Goal: Task Accomplishment & Management: Use online tool/utility

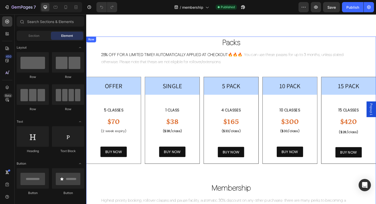
scroll to position [13, 0]
click at [217, 43] on h2 "Packs" at bounding box center [239, 44] width 307 height 13
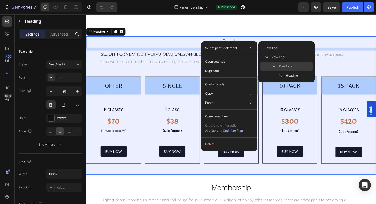
drag, startPoint x: 286, startPoint y: 66, endPoint x: 211, endPoint y: 54, distance: 75.4
click at [286, 66] on span "Row 1 col" at bounding box center [286, 66] width 14 height 5
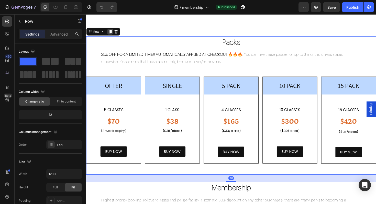
click at [111, 33] on icon at bounding box center [111, 33] width 3 height 4
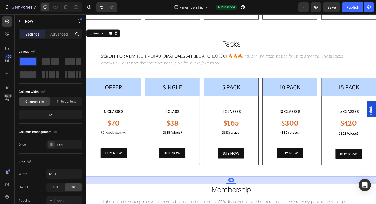
scroll to position [173, 0]
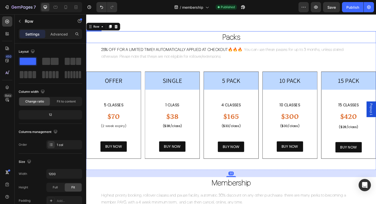
click at [245, 42] on h2 "Packs" at bounding box center [239, 38] width 307 height 13
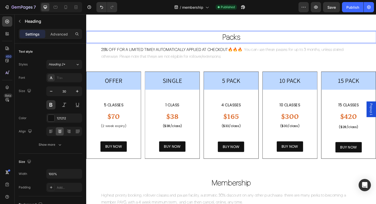
click at [252, 39] on h2 "Packs" at bounding box center [239, 38] width 307 height 13
click at [252, 39] on p "Packs" at bounding box center [240, 39] width 306 height 12
click at [234, 36] on p "Packs" at bounding box center [240, 39] width 306 height 12
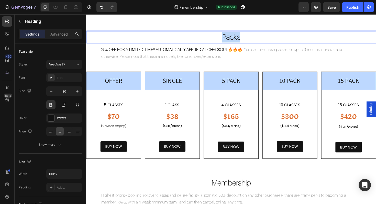
click at [235, 36] on p "Packs" at bounding box center [240, 39] width 306 height 12
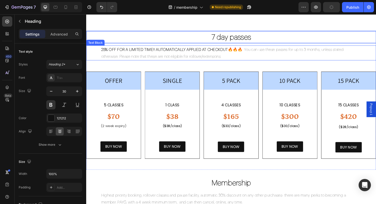
click at [202, 53] on strong "25% OFF FOR A LIMITED TIME!! AUTOMATICALLY APPLIED AT CHECKOUT" at bounding box center [169, 51] width 134 height 5
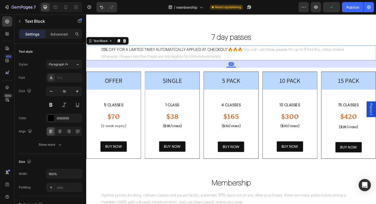
click at [247, 57] on p "25% OFF FOR A LIMITED TIME!! AUTOMATICALLY APPLIED AT CHECKOUT 🔥🔥🔥. You can use…" at bounding box center [239, 55] width 275 height 15
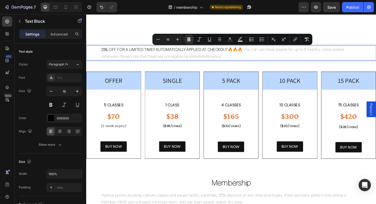
drag, startPoint x: 208, startPoint y: 59, endPoint x: 102, endPoint y: 53, distance: 106.3
click at [102, 53] on p "25% OFF FOR A LIMITED TIME!! AUTOMATICALLY APPLIED AT CHECKOUT 🔥🔥🔥. You can use…" at bounding box center [239, 55] width 275 height 15
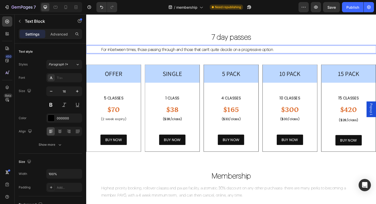
click at [114, 50] on strong "For inbetween times, those passing through and those that can't quite decide on…" at bounding box center [193, 51] width 183 height 5
click at [118, 52] on strong "For inbetween times, those passing through and those that can't quite decide on…" at bounding box center [193, 51] width 183 height 5
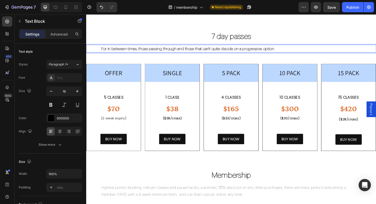
scroll to position [173, 0]
click at [118, 74] on h2 "OFFER" at bounding box center [115, 76] width 58 height 19
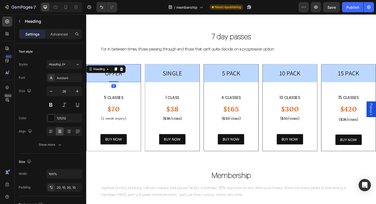
click at [125, 80] on h2 "OFFER" at bounding box center [115, 76] width 58 height 19
click at [125, 80] on p "OFFER" at bounding box center [115, 76] width 52 height 9
click at [111, 76] on p "OFFER" at bounding box center [115, 76] width 52 height 9
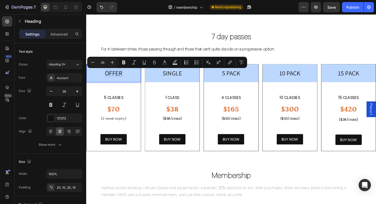
click at [111, 76] on p "OFFER" at bounding box center [115, 76] width 52 height 9
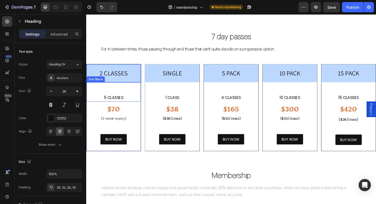
click at [114, 103] on p "5 CLASSes" at bounding box center [115, 102] width 57 height 7
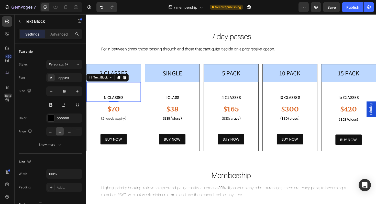
click at [114, 102] on p "5 CLASSes" at bounding box center [115, 102] width 57 height 7
click at [108, 102] on p "5 CLASSes" at bounding box center [115, 102] width 57 height 7
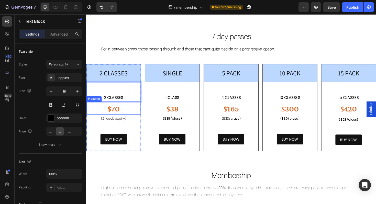
click at [122, 116] on h2 "$70" at bounding box center [115, 114] width 58 height 11
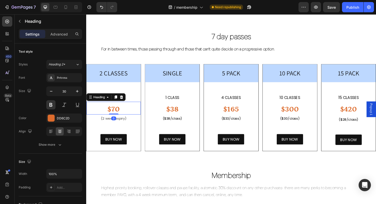
click at [122, 115] on h2 "$70" at bounding box center [115, 114] width 58 height 11
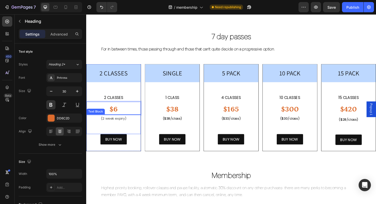
click at [123, 123] on span "(2 week expiry)" at bounding box center [115, 124] width 27 height 5
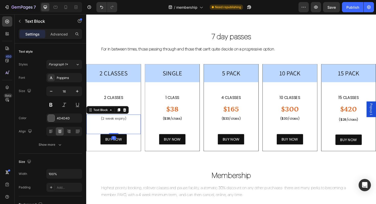
click at [123, 123] on span "(2 week expiry)" at bounding box center [115, 124] width 27 height 5
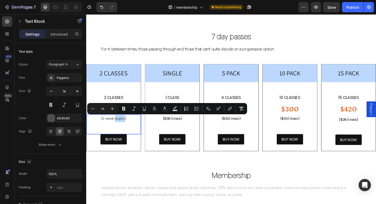
click at [125, 126] on span "(2 week expiry)" at bounding box center [115, 124] width 27 height 5
click at [127, 126] on span "(2 week expiry)" at bounding box center [115, 124] width 27 height 5
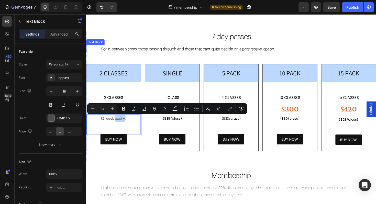
click at [272, 54] on p "For in between times, those passing through and those that can't quite decide o…" at bounding box center [239, 50] width 275 height 7
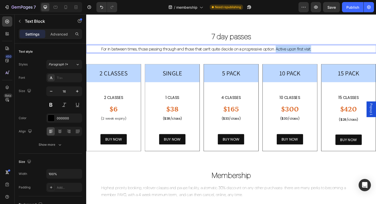
drag, startPoint x: 283, startPoint y: 51, endPoint x: 320, endPoint y: 52, distance: 37.1
click at [320, 52] on p "For in between times, those passing through and those that can't quite decide o…" at bounding box center [239, 50] width 275 height 7
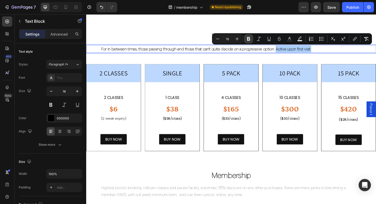
click at [250, 38] on icon "Editor contextual toolbar" at bounding box center [248, 38] width 5 height 5
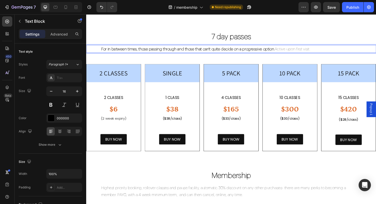
click at [260, 38] on p "7 day passes" at bounding box center [240, 38] width 306 height 12
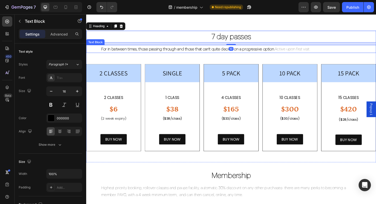
click at [297, 52] on p "For in between times, those passing through and those that can't quite decide o…" at bounding box center [239, 50] width 275 height 7
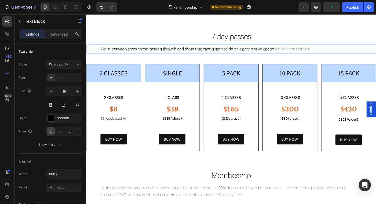
click at [281, 50] on strong "For in between times, those passing through and those that can't quite decide o…" at bounding box center [194, 50] width 184 height 5
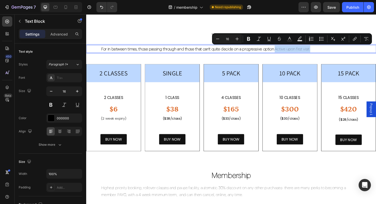
drag, startPoint x: 283, startPoint y: 51, endPoint x: 320, endPoint y: 52, distance: 36.8
click at [320, 52] on p "For in between times, those passing through and those that can't quite decide o…" at bounding box center [239, 50] width 275 height 7
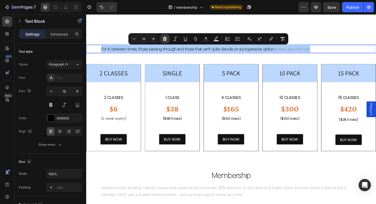
click at [164, 38] on icon "Editor contextual toolbar" at bounding box center [164, 38] width 5 height 5
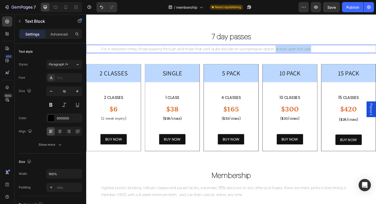
drag, startPoint x: 284, startPoint y: 51, endPoint x: 320, endPoint y: 52, distance: 36.3
click at [320, 52] on p "For in between times, those passing through and those that can't quite decide o…" at bounding box center [239, 50] width 275 height 7
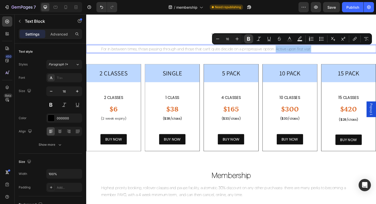
click at [252, 39] on button "Bold" at bounding box center [248, 38] width 9 height 9
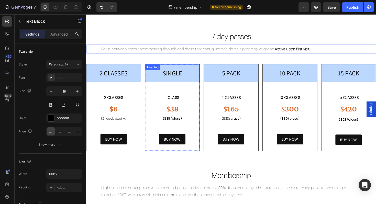
click at [184, 73] on h2 "SINGLE" at bounding box center [178, 76] width 58 height 19
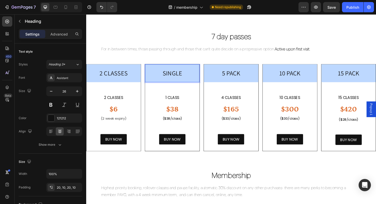
click at [196, 80] on h2 "SINGLE" at bounding box center [178, 76] width 58 height 19
click at [180, 77] on p "SINGLE" at bounding box center [177, 76] width 52 height 9
click at [123, 116] on p "$6" at bounding box center [115, 115] width 57 height 10
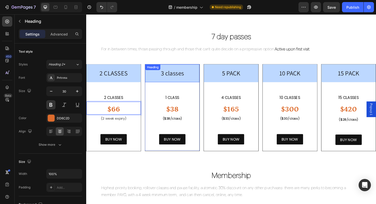
click at [187, 80] on p "3 classes" at bounding box center [177, 76] width 52 height 9
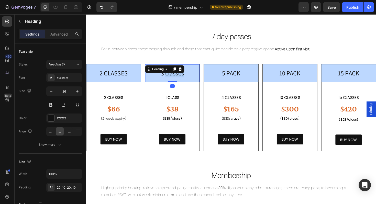
click at [187, 78] on p "3 classes" at bounding box center [177, 76] width 52 height 9
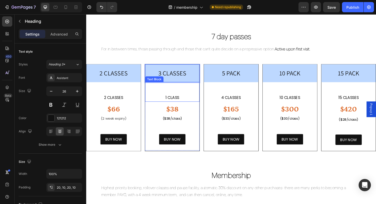
click at [179, 101] on p "1 class" at bounding box center [177, 102] width 57 height 7
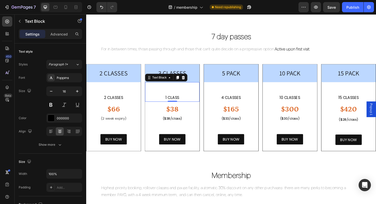
click at [179, 101] on p "1 class" at bounding box center [177, 102] width 57 height 7
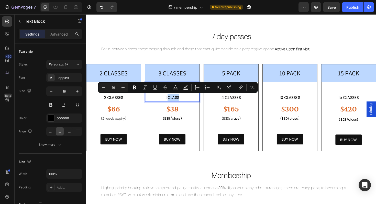
click at [179, 102] on p "1 class" at bounding box center [177, 102] width 57 height 7
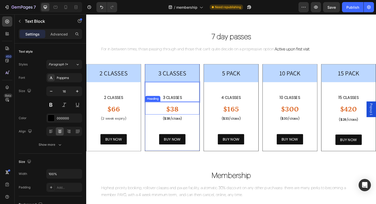
click at [181, 116] on h2 "$38" at bounding box center [178, 114] width 58 height 11
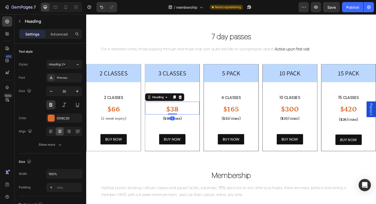
click at [186, 117] on h2 "$38" at bounding box center [178, 114] width 58 height 11
click at [186, 117] on p "$38" at bounding box center [177, 115] width 57 height 10
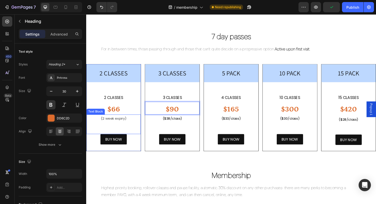
click at [122, 124] on span "(2 week expiry)" at bounding box center [115, 124] width 27 height 5
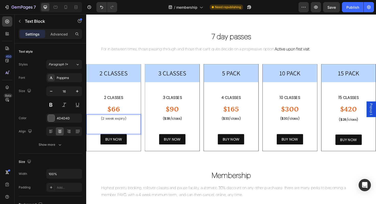
click at [122, 124] on span "(2 week expiry)" at bounding box center [115, 124] width 27 height 5
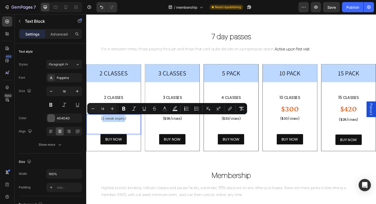
drag, startPoint x: 126, startPoint y: 125, endPoint x: 104, endPoint y: 124, distance: 22.5
click at [104, 124] on span "(2 week expiry)" at bounding box center [115, 124] width 27 height 5
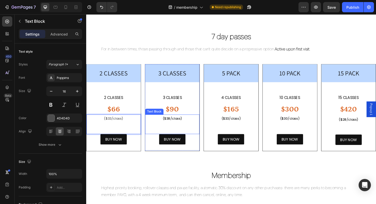
click at [177, 125] on span "($38/class)" at bounding box center [177, 124] width 21 height 5
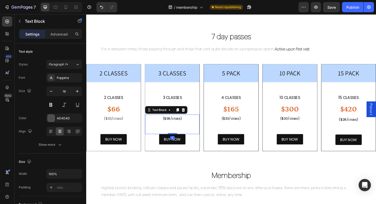
click at [177, 125] on span "($38/class)" at bounding box center [177, 124] width 21 height 5
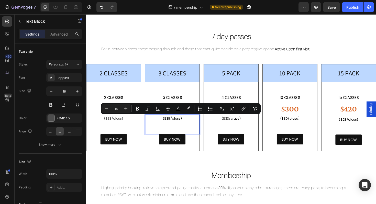
click at [174, 124] on span "($38/class)" at bounding box center [177, 124] width 21 height 5
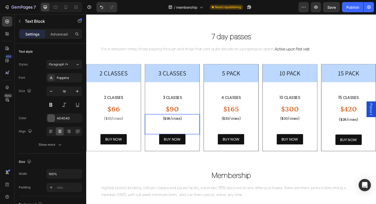
click at [176, 125] on span "($38/class)" at bounding box center [177, 124] width 21 height 5
click at [239, 76] on h2 "5 PACK" at bounding box center [240, 76] width 58 height 19
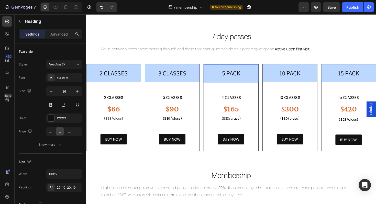
click at [242, 77] on h2 "5 PACK" at bounding box center [240, 76] width 58 height 19
click at [242, 77] on p "5 PACK" at bounding box center [239, 76] width 52 height 9
click at [244, 100] on p "4 CLASSES" at bounding box center [239, 102] width 57 height 7
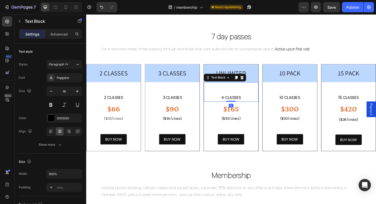
click at [242, 100] on p "4 CLASSES" at bounding box center [239, 102] width 57 height 7
click at [251, 103] on p "4 CLASSES" at bounding box center [239, 102] width 57 height 7
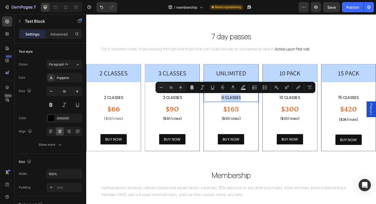
drag, startPoint x: 251, startPoint y: 103, endPoint x: 228, endPoint y: 102, distance: 22.8
click at [228, 102] on p "4 CLASSES" at bounding box center [239, 102] width 57 height 7
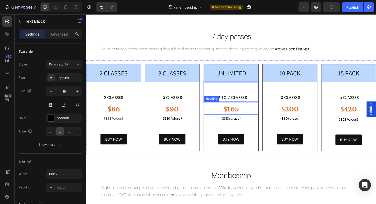
click at [243, 114] on h2 "$165" at bounding box center [240, 114] width 58 height 11
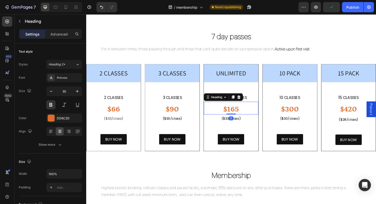
click at [247, 116] on h2 "$165" at bounding box center [240, 114] width 58 height 11
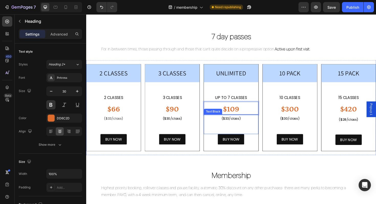
click at [246, 124] on span "($33/class)" at bounding box center [239, 124] width 20 height 5
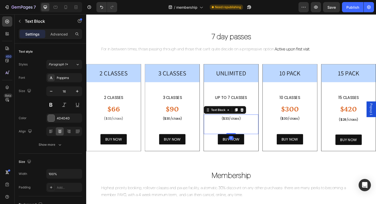
click at [246, 124] on span "($33/class)" at bounding box center [239, 124] width 20 height 5
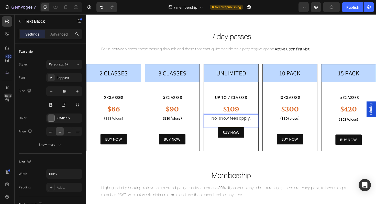
click at [258, 128] on p "No-show fees apply." at bounding box center [239, 124] width 51 height 7
click at [260, 126] on p "No-show fees apply." at bounding box center [239, 124] width 51 height 7
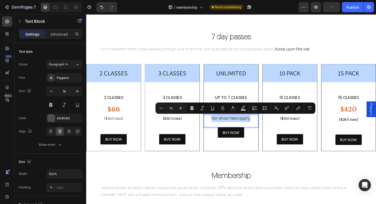
drag, startPoint x: 260, startPoint y: 126, endPoint x: 217, endPoint y: 125, distance: 43.2
click at [217, 125] on p "No-show fees apply." at bounding box center [239, 124] width 51 height 7
click at [162, 108] on icon "Editor contextual toolbar" at bounding box center [161, 108] width 5 height 5
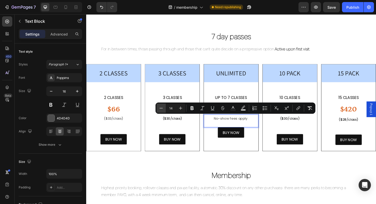
type input "13"
click at [266, 152] on div "UNLIMITED Heading UP TO 7 CLASSES Text Block $109 Heading No-show fees apply. T…" at bounding box center [240, 113] width 58 height 92
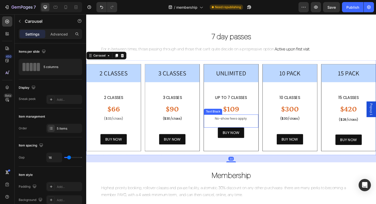
click at [260, 127] on p "No-show fees apply." at bounding box center [239, 125] width 51 height 8
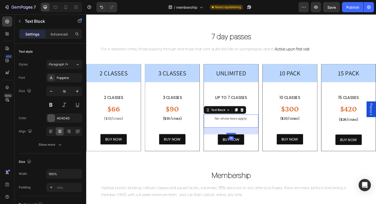
drag, startPoint x: 240, startPoint y: 133, endPoint x: 241, endPoint y: 140, distance: 7.2
click at [241, 140] on div at bounding box center [239, 141] width 10 height 2
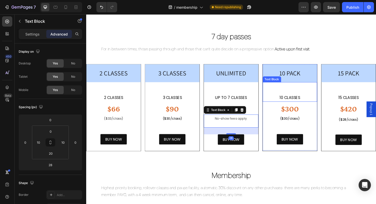
click at [304, 95] on div "10 CLASsES Text Block" at bounding box center [302, 96] width 58 height 21
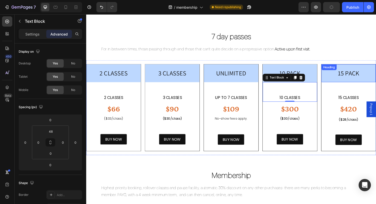
click at [370, 77] on h2 "15 PACK" at bounding box center [364, 76] width 58 height 19
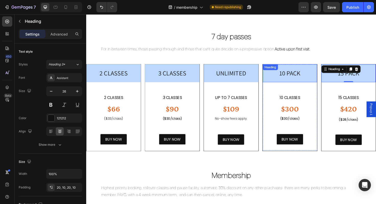
click at [307, 75] on div "10 PACK Heading" at bounding box center [302, 76] width 58 height 19
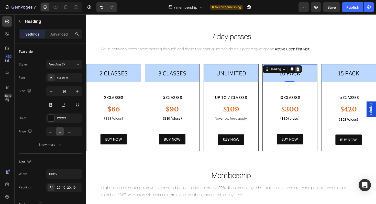
click at [310, 72] on icon at bounding box center [309, 73] width 3 height 4
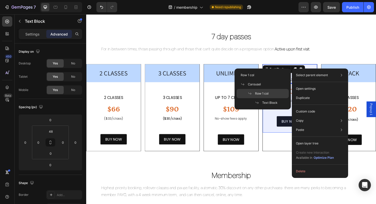
drag, startPoint x: 271, startPoint y: 92, endPoint x: 196, endPoint y: 81, distance: 75.9
click at [271, 98] on div "Row 1 col" at bounding box center [263, 102] width 52 height 9
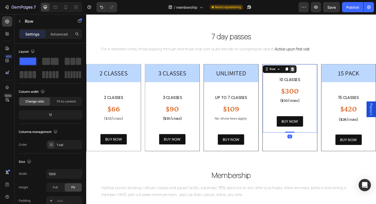
click at [305, 73] on icon at bounding box center [305, 72] width 4 height 4
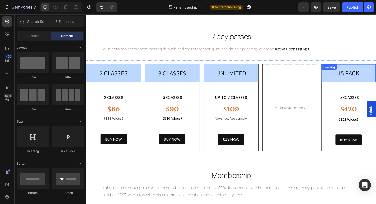
click at [359, 74] on h2 "15 PACK" at bounding box center [364, 76] width 58 height 19
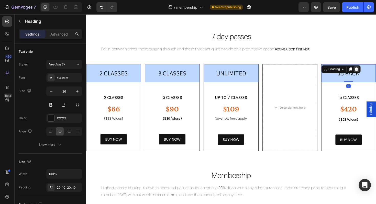
click at [374, 72] on icon at bounding box center [372, 72] width 4 height 4
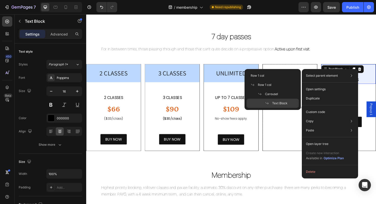
click at [283, 106] on div "Text Block" at bounding box center [273, 103] width 52 height 9
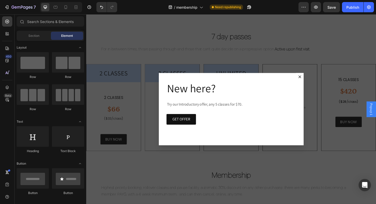
click at [372, 88] on div "Backdrop" at bounding box center [239, 114] width 307 height 201
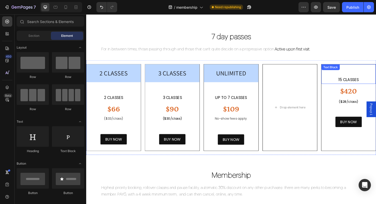
click at [376, 82] on p "15 classes" at bounding box center [364, 83] width 57 height 7
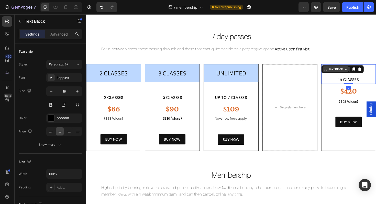
click at [362, 71] on icon at bounding box center [361, 72] width 4 height 4
click at [376, 80] on div "15 classes" at bounding box center [364, 84] width 58 height 8
click at [376, 80] on p "15 classes" at bounding box center [364, 83] width 57 height 7
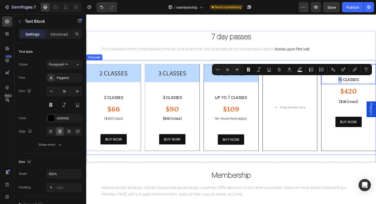
click at [361, 146] on div "15 classes Text Block Carousel Row 1 col Row 1 col 0 $420 Heading ($28/class) T…" at bounding box center [364, 112] width 58 height 91
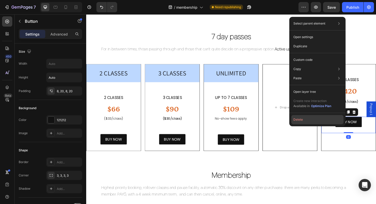
drag, startPoint x: 328, startPoint y: 119, endPoint x: 256, endPoint y: 111, distance: 72.4
click at [328, 119] on button "Delete" at bounding box center [317, 119] width 52 height 9
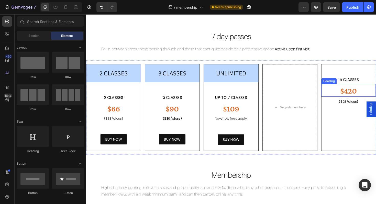
click at [363, 90] on div "$420 Heading" at bounding box center [364, 95] width 58 height 14
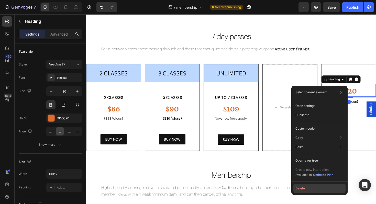
click at [310, 189] on button "Delete" at bounding box center [319, 188] width 52 height 9
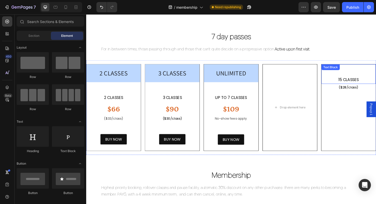
click at [364, 85] on p "15 classes" at bounding box center [364, 83] width 57 height 7
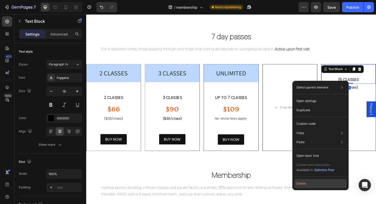
drag, startPoint x: 307, startPoint y: 182, endPoint x: 233, endPoint y: 177, distance: 73.3
click at [307, 182] on button "Delete" at bounding box center [320, 183] width 52 height 9
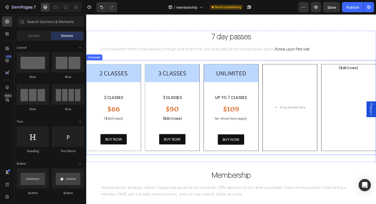
click at [364, 71] on span "($28/class)" at bounding box center [364, 70] width 21 height 5
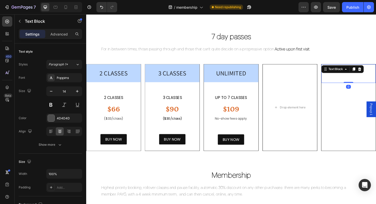
click at [364, 70] on div "Text Block" at bounding box center [357, 72] width 45 height 8
click at [374, 72] on icon at bounding box center [376, 72] width 4 height 4
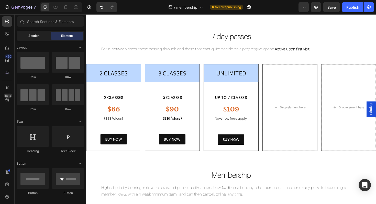
click at [36, 34] on span "Section" at bounding box center [33, 35] width 11 height 5
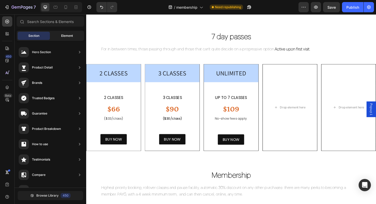
click at [69, 34] on span "Element" at bounding box center [67, 35] width 12 height 5
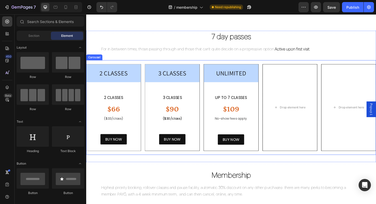
click at [146, 84] on div "2 CLASSES Heading 2 CLASSes Text Block $66 Heading ($33/class) Text Block buy n…" at bounding box center [239, 113] width 307 height 92
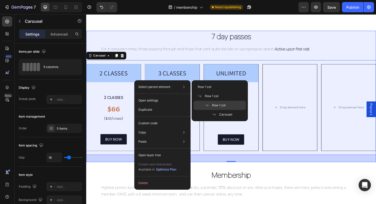
click at [216, 104] on span "Row 1 col" at bounding box center [219, 105] width 14 height 5
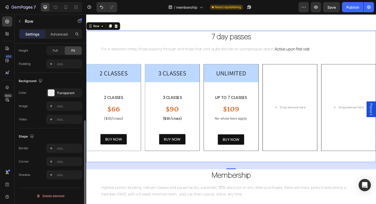
scroll to position [0, 0]
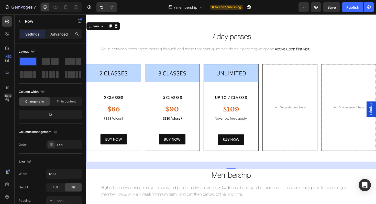
click at [58, 35] on p "Advanced" at bounding box center [58, 33] width 17 height 5
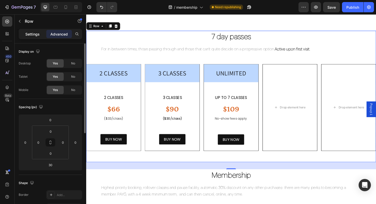
click at [32, 35] on p "Settings" at bounding box center [32, 33] width 14 height 5
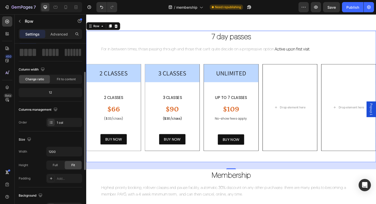
scroll to position [33, 0]
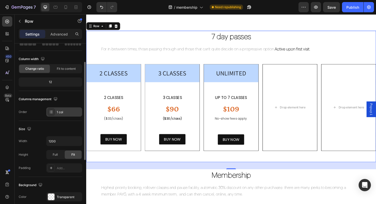
click at [67, 113] on div "1 col" at bounding box center [69, 112] width 24 height 5
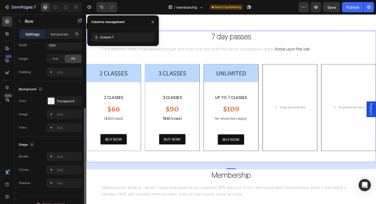
scroll to position [137, 0]
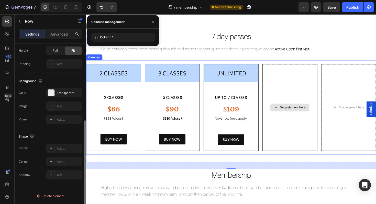
click at [294, 92] on div "Drop element here" at bounding box center [302, 112] width 58 height 91
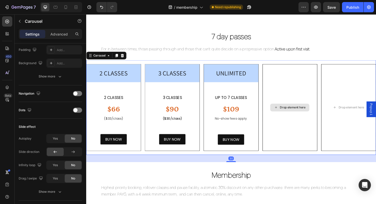
scroll to position [0, 0]
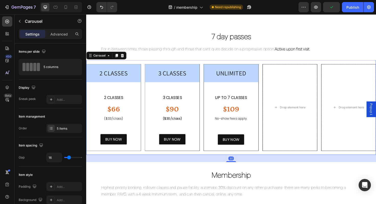
click at [298, 64] on div "2 CLASSES Heading 2 CLASSes Text Block $66 Heading ($33/class) Text Block buy n…" at bounding box center [239, 113] width 307 height 100
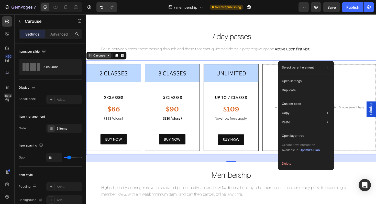
click at [108, 59] on icon at bounding box center [110, 58] width 4 height 4
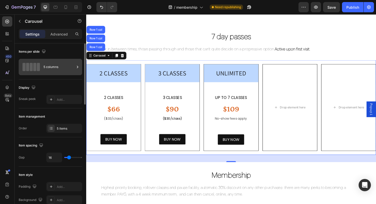
click at [69, 66] on div "5 columns" at bounding box center [58, 67] width 31 height 12
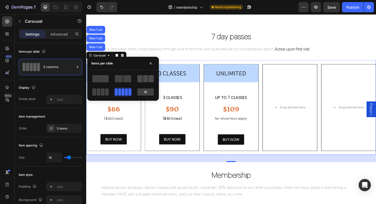
click at [148, 76] on div at bounding box center [145, 78] width 16 height 7
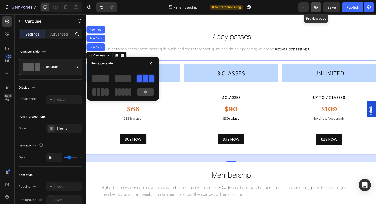
click at [317, 7] on icon "button" at bounding box center [316, 7] width 4 height 3
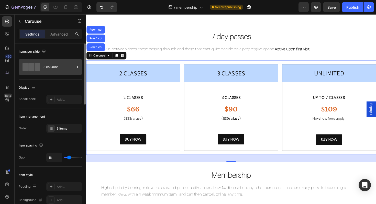
click at [48, 71] on div "3 columns" at bounding box center [58, 67] width 31 height 12
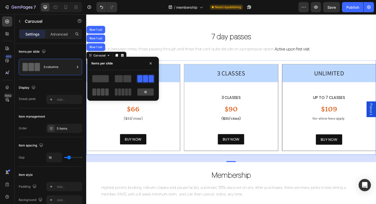
click at [105, 92] on div at bounding box center [100, 91] width 16 height 7
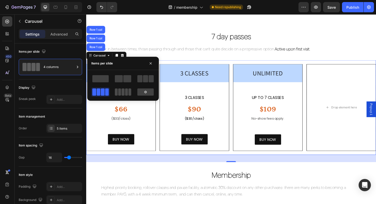
click at [124, 92] on div at bounding box center [123, 91] width 16 height 7
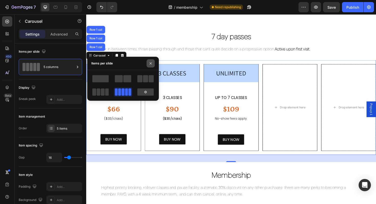
click at [151, 63] on icon "button" at bounding box center [151, 63] width 4 height 4
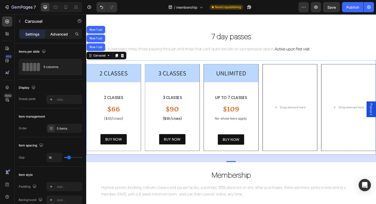
click at [60, 35] on p "Advanced" at bounding box center [58, 33] width 17 height 5
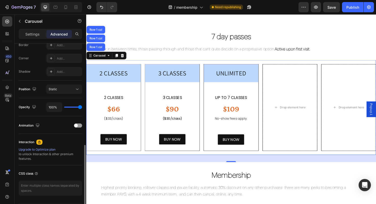
scroll to position [166, 0]
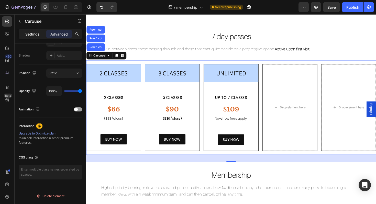
click at [35, 36] on p "Settings" at bounding box center [32, 33] width 14 height 5
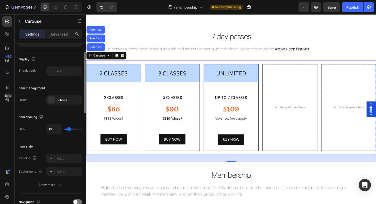
scroll to position [28, 0]
click at [52, 101] on icon at bounding box center [51, 101] width 4 height 4
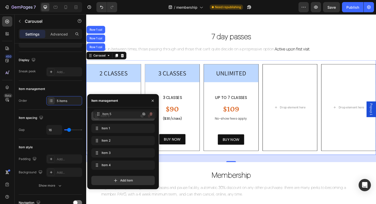
drag, startPoint x: 96, startPoint y: 167, endPoint x: 98, endPoint y: 116, distance: 51.4
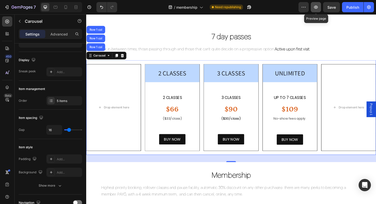
click at [314, 7] on icon "button" at bounding box center [316, 7] width 4 height 3
click at [109, 59] on icon at bounding box center [110, 58] width 4 height 4
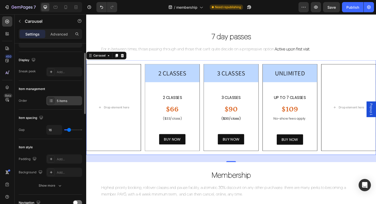
click at [51, 102] on icon at bounding box center [51, 102] width 2 height 0
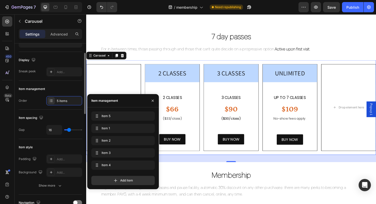
scroll to position [0, 0]
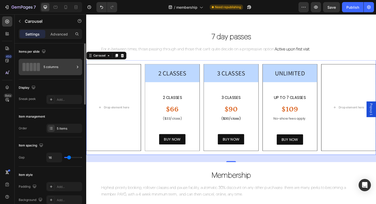
click at [54, 65] on div "5 columns" at bounding box center [58, 67] width 31 height 12
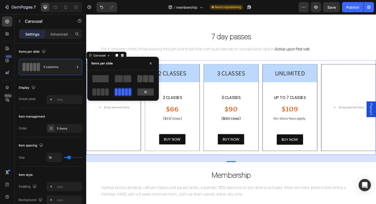
click at [147, 80] on span at bounding box center [145, 78] width 5 height 7
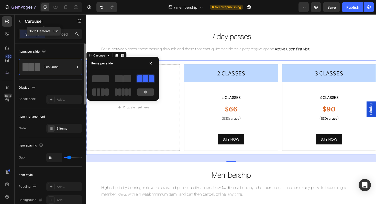
click at [58, 28] on div "Carousel" at bounding box center [44, 21] width 58 height 15
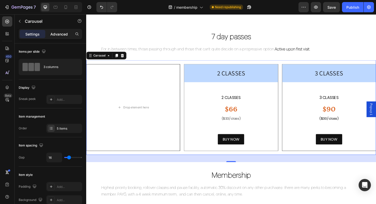
click at [63, 36] on p "Advanced" at bounding box center [58, 33] width 17 height 5
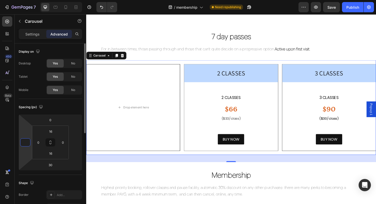
click at [27, 141] on input "number" at bounding box center [25, 143] width 8 height 8
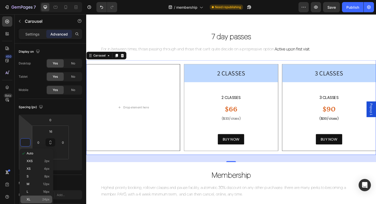
click at [37, 197] on div "XL 24px" at bounding box center [36, 200] width 32 height 8
type input "24"
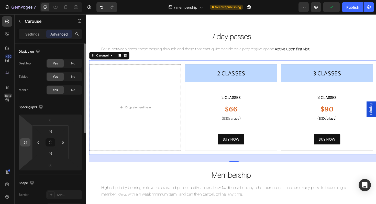
click at [27, 144] on input "24" at bounding box center [25, 143] width 8 height 8
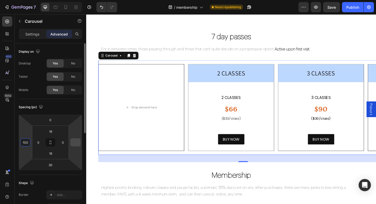
type input "100"
click at [76, 142] on input "number" at bounding box center [76, 143] width 8 height 8
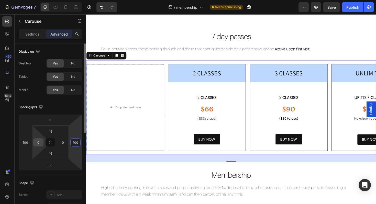
type input "100"
click at [40, 143] on input "0" at bounding box center [39, 143] width 8 height 8
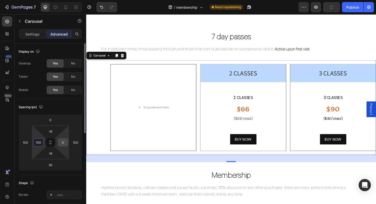
type input "100"
click at [63, 143] on input "0" at bounding box center [63, 143] width 8 height 8
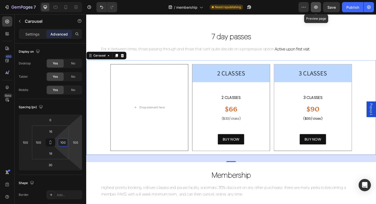
type input "100"
click at [317, 7] on icon "button" at bounding box center [315, 7] width 5 height 5
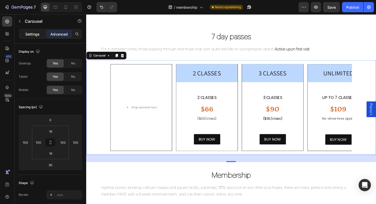
click at [30, 33] on p "Settings" at bounding box center [32, 33] width 14 height 5
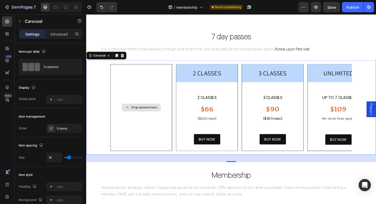
click at [140, 102] on div "Drop element here" at bounding box center [144, 112] width 65 height 91
click at [376, 74] on div "Drop element here 2 CLASSES Heading 2 CLASSes Text Block $66 Heading ($33/class…" at bounding box center [239, 113] width 307 height 100
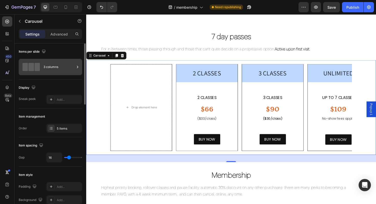
click at [42, 62] on div "3 columns" at bounding box center [50, 67] width 63 height 16
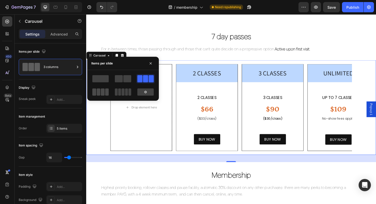
click at [104, 94] on span at bounding box center [103, 91] width 4 height 7
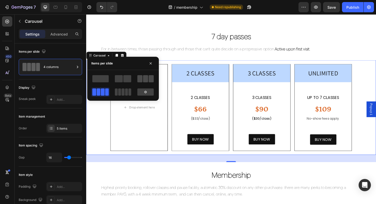
click at [147, 78] on span at bounding box center [145, 78] width 5 height 7
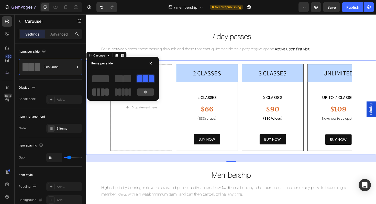
click at [99, 91] on span at bounding box center [99, 91] width 4 height 7
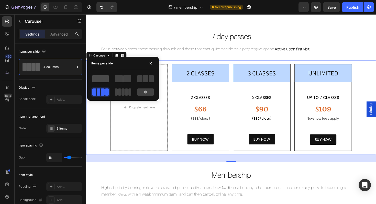
click at [96, 76] on span at bounding box center [100, 78] width 16 height 7
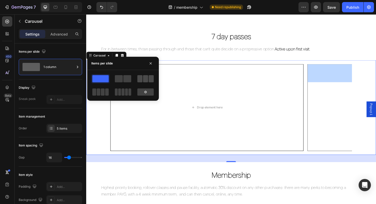
click at [146, 81] on span at bounding box center [145, 78] width 5 height 7
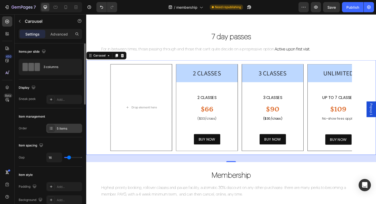
click at [52, 128] on icon at bounding box center [51, 128] width 4 height 4
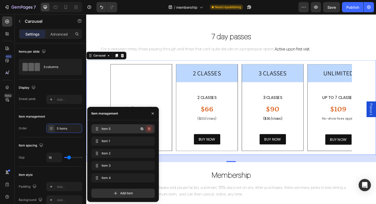
click at [150, 129] on icon "button" at bounding box center [149, 128] width 3 height 3
click at [149, 129] on div "Delete" at bounding box center [145, 129] width 9 height 5
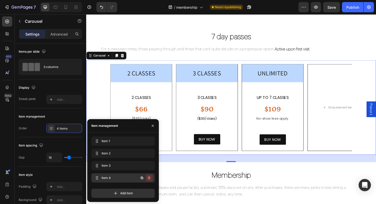
click at [149, 177] on icon "button" at bounding box center [149, 178] width 4 height 4
click at [146, 177] on div "Delete" at bounding box center [145, 178] width 9 height 5
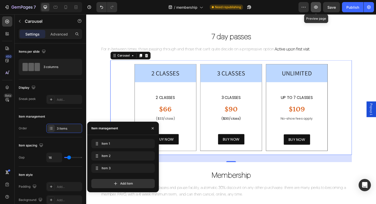
click at [318, 6] on icon "button" at bounding box center [315, 7] width 5 height 5
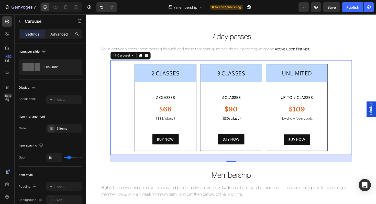
click at [57, 34] on p "Advanced" at bounding box center [58, 33] width 17 height 5
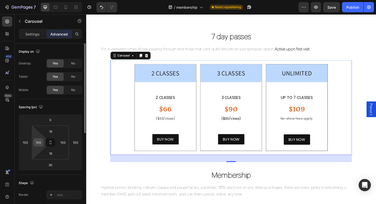
click at [40, 143] on input "100" at bounding box center [39, 143] width 8 height 8
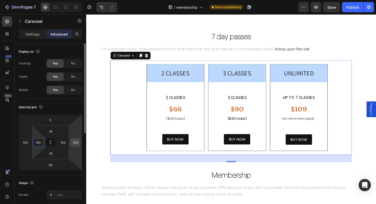
type input "150"
click at [76, 142] on input "100" at bounding box center [76, 143] width 8 height 8
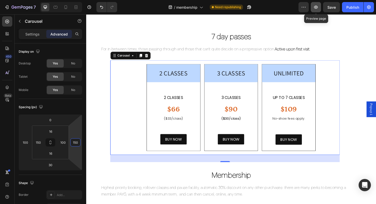
click at [317, 7] on icon "button" at bounding box center [315, 7] width 5 height 5
click at [77, 141] on input "150" at bounding box center [76, 143] width 8 height 8
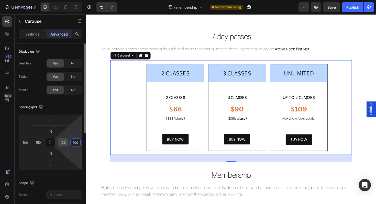
type input "100"
click at [65, 143] on input "100" at bounding box center [63, 143] width 8 height 8
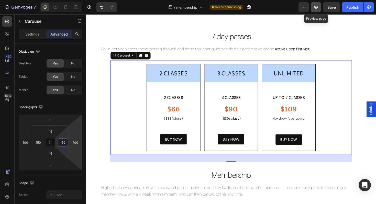
type input "150"
click at [317, 6] on icon "button" at bounding box center [315, 7] width 5 height 5
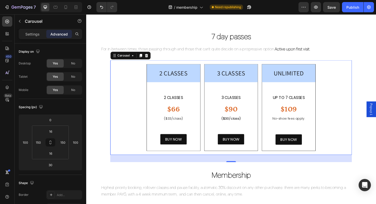
click at [359, 108] on div "2 CLASSES Heading 2 CLASSes Text Block $66 Heading ($33/class) Text Block buy n…" at bounding box center [240, 113] width 256 height 100
click at [315, 7] on icon "button" at bounding box center [315, 7] width 5 height 5
click at [78, 143] on input "100" at bounding box center [76, 143] width 8 height 8
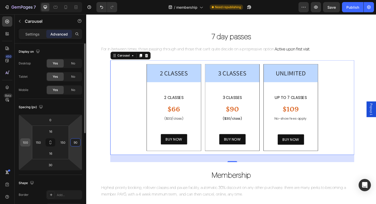
type input "90"
click at [28, 144] on input "100" at bounding box center [25, 143] width 8 height 8
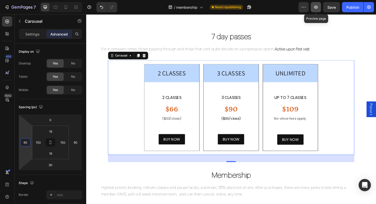
type input "90"
click at [319, 7] on button "button" at bounding box center [316, 7] width 10 height 10
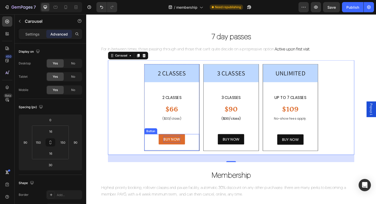
click at [179, 148] on p "buy now" at bounding box center [177, 146] width 18 height 7
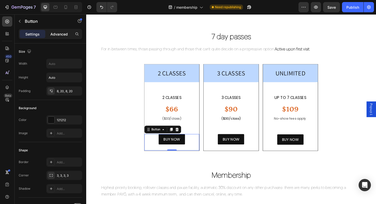
click at [59, 34] on p "Advanced" at bounding box center [58, 33] width 17 height 5
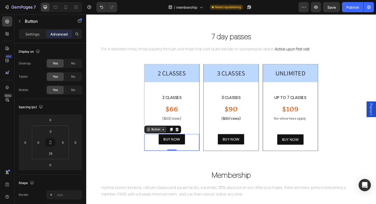
click at [162, 138] on div "Button" at bounding box center [160, 136] width 12 height 5
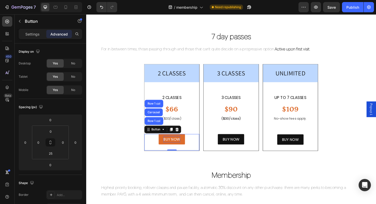
click at [179, 147] on p "buy now" at bounding box center [177, 146] width 18 height 7
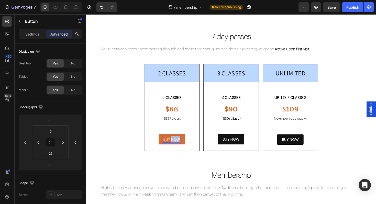
click at [179, 147] on p "buy now" at bounding box center [177, 146] width 18 height 7
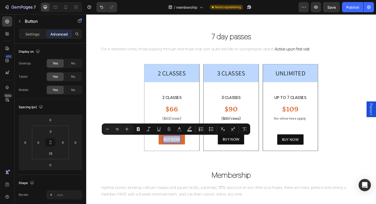
click at [178, 146] on p "buy now" at bounding box center [177, 146] width 18 height 7
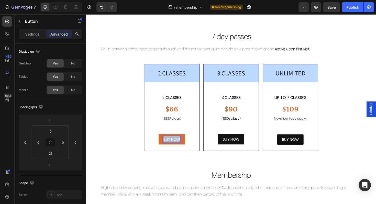
click at [178, 146] on p "buy now" at bounding box center [177, 146] width 18 height 7
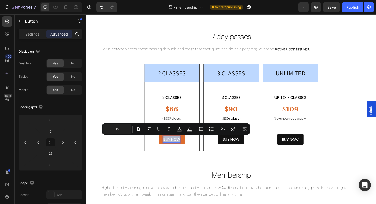
click at [180, 148] on p "buy now" at bounding box center [177, 146] width 18 height 7
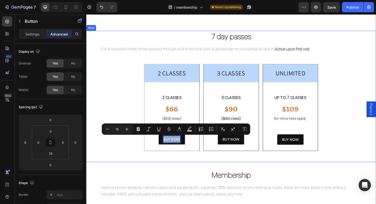
click at [214, 173] on div "Packs Heading 25% OFF FOR A LIMITED TIME!! AUTOMATICALLY APPLIED AT CHECKOUT 🔥🔥…" at bounding box center [239, 102] width 307 height 448
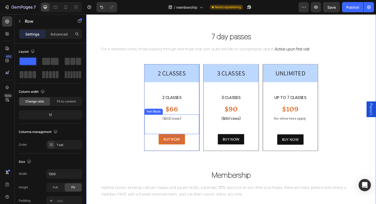
click at [178, 144] on p "buy now" at bounding box center [177, 146] width 18 height 7
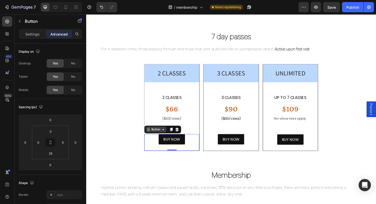
click at [166, 136] on icon at bounding box center [168, 136] width 4 height 4
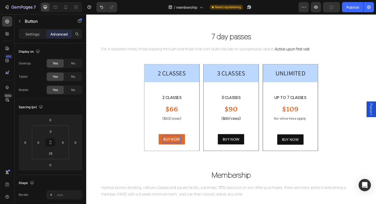
click at [182, 146] on p "buy now" at bounding box center [177, 146] width 18 height 7
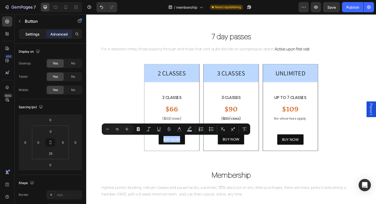
click at [33, 33] on p "Settings" at bounding box center [32, 33] width 14 height 5
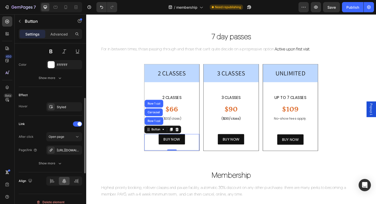
scroll to position [231, 0]
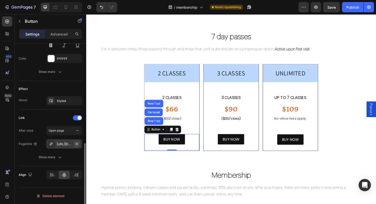
click at [78, 144] on icon "button" at bounding box center [77, 144] width 4 height 4
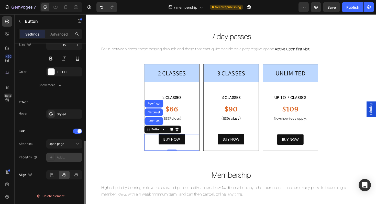
click at [64, 158] on div "Add..." at bounding box center [69, 157] width 24 height 5
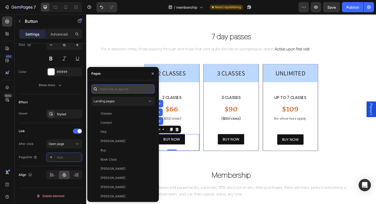
click at [118, 89] on input "text" at bounding box center [122, 88] width 63 height 9
paste input "[URL][DOMAIN_NAME]"
type input "[URL][DOMAIN_NAME]"
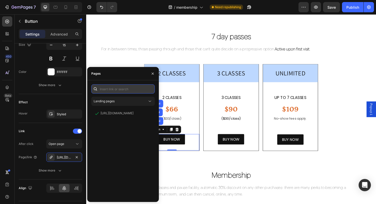
scroll to position [0, 0]
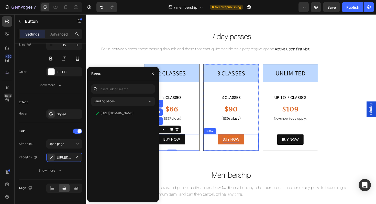
click at [242, 148] on p "BUY NOW" at bounding box center [240, 146] width 18 height 7
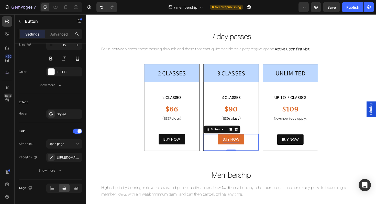
click at [239, 148] on p "BUY NOW" at bounding box center [240, 146] width 18 height 7
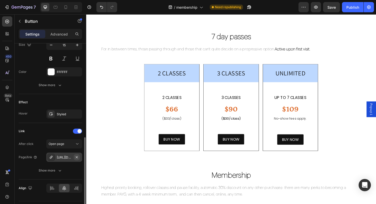
click at [79, 157] on button "button" at bounding box center [77, 157] width 6 height 6
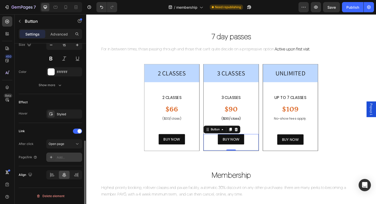
click at [71, 156] on div "Add..." at bounding box center [69, 157] width 24 height 5
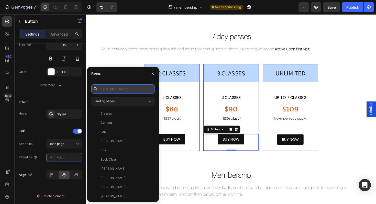
click at [118, 91] on input "text" at bounding box center [122, 88] width 63 height 9
paste input "[URL][DOMAIN_NAME]"
type input "[URL][DOMAIN_NAME]"
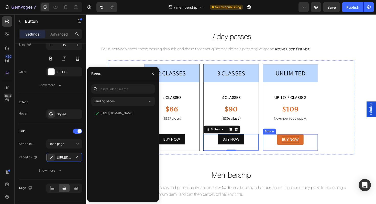
click at [304, 148] on p "BUY NOW" at bounding box center [303, 146] width 18 height 7
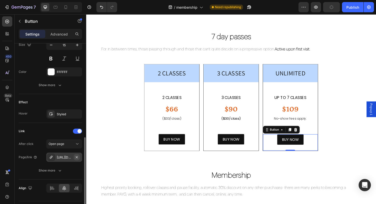
click at [79, 157] on button "button" at bounding box center [77, 157] width 6 height 6
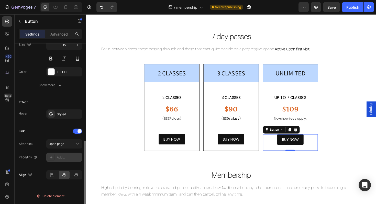
click at [64, 158] on div "Add..." at bounding box center [69, 157] width 24 height 5
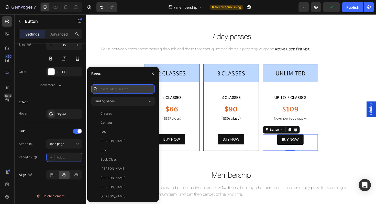
click at [126, 91] on input "text" at bounding box center [122, 88] width 63 height 9
paste input "[URL][DOMAIN_NAME]"
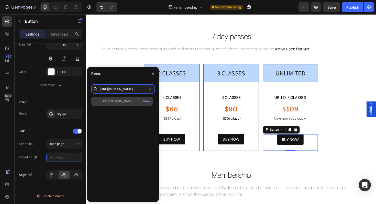
type input "[URL][DOMAIN_NAME]"
click at [129, 103] on div "[URL][DOMAIN_NAME]" at bounding box center [116, 101] width 33 height 5
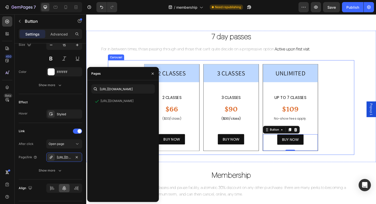
click at [359, 71] on div "2 CLASSES Heading 2 CLASSes Text Block $66 Heading ($33/class) Text Block buy n…" at bounding box center [239, 113] width 261 height 100
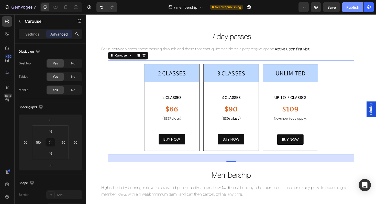
click at [353, 8] on div "Publish" at bounding box center [352, 7] width 13 height 5
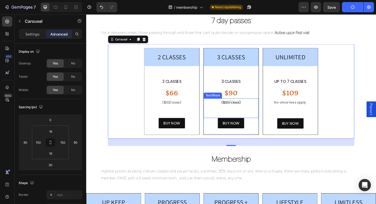
scroll to position [190, 0]
click at [65, 8] on icon at bounding box center [65, 7] width 5 height 5
type input "200"
type input "0"
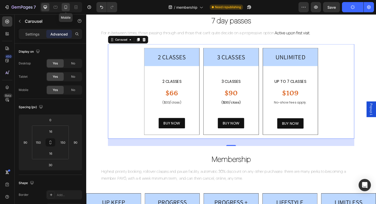
type input "20"
type input "0"
type input "20"
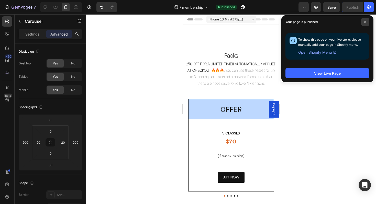
click at [366, 24] on span at bounding box center [365, 22] width 8 height 8
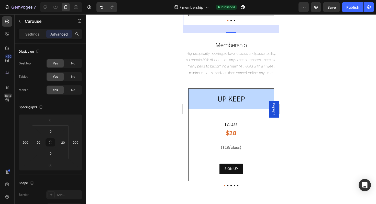
scroll to position [345, 0]
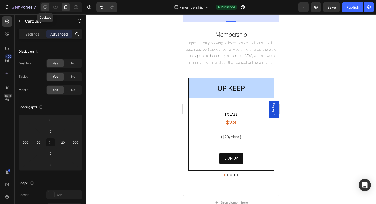
click at [46, 8] on icon at bounding box center [45, 7] width 5 height 5
type input "90"
type input "16"
type input "150"
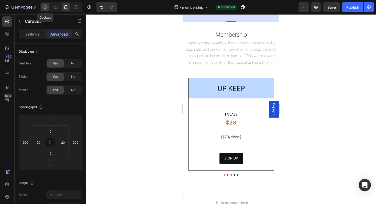
type input "16"
type input "150"
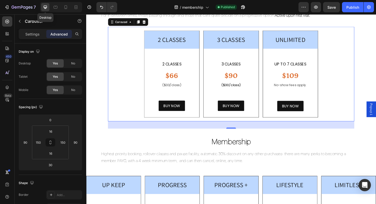
scroll to position [204, 0]
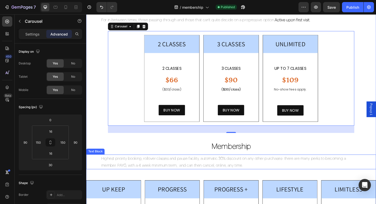
click at [198, 171] on p "Highest priority booking, rollover classes and pause facility, automatic 30% di…" at bounding box center [239, 170] width 275 height 15
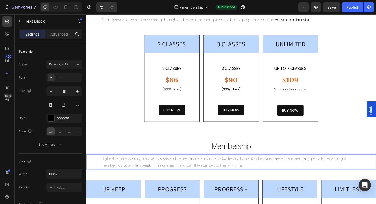
click at [173, 166] on p "Highest priority booking, rollover classes and pause facility, automatic 30% di…" at bounding box center [239, 170] width 275 height 15
click at [234, 169] on p "Highest priority booking, rollover classes, we cover the processing fees, and p…" at bounding box center [239, 170] width 275 height 15
drag, startPoint x: 196, startPoint y: 167, endPoint x: 175, endPoint y: 167, distance: 21.7
click at [175, 168] on p "Highest priority booking, rollover classes, we cover the processing fees, pause…" at bounding box center [239, 170] width 275 height 15
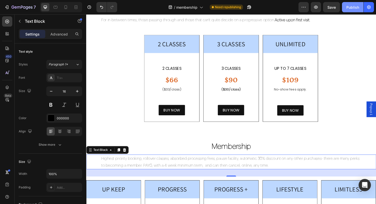
click at [349, 9] on div "Publish" at bounding box center [352, 7] width 13 height 5
